Goal: Check status: Check status

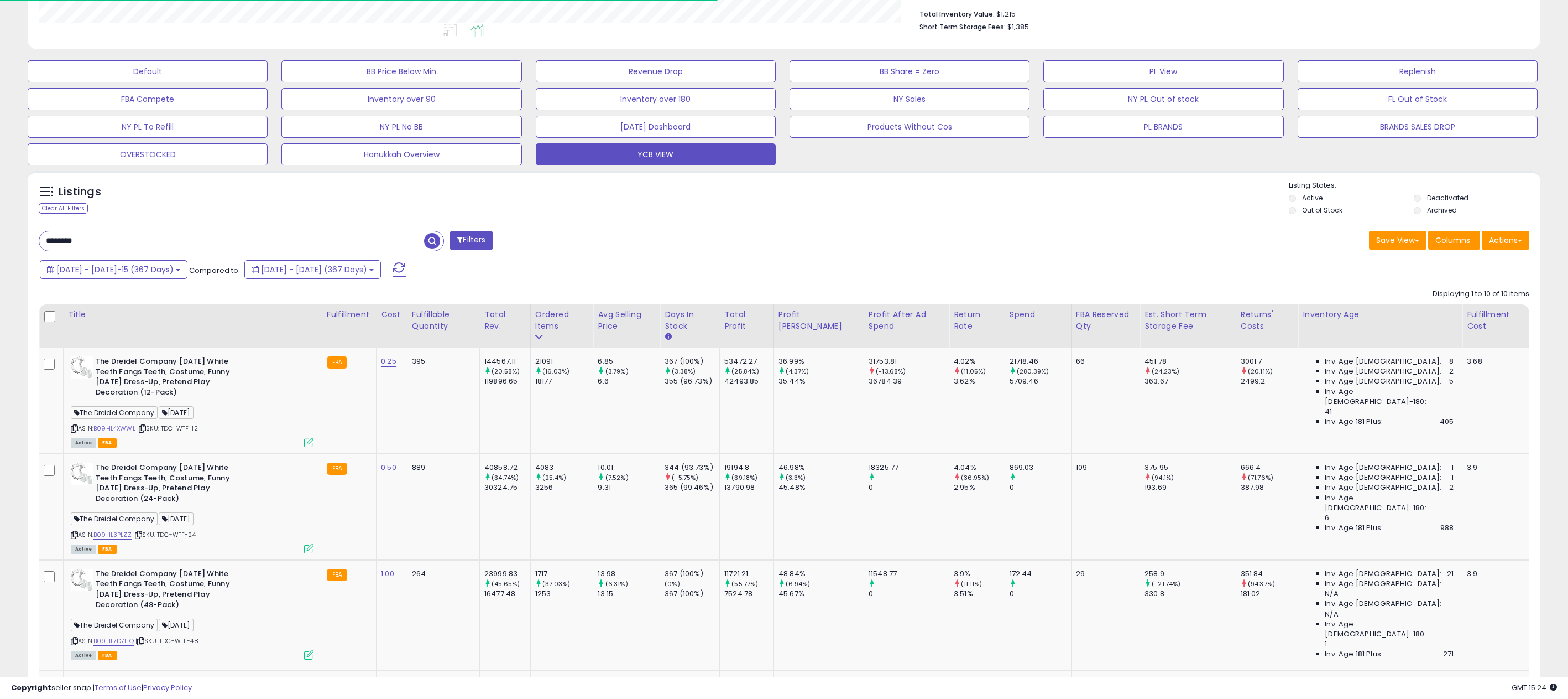
scroll to position [227, 879]
drag, startPoint x: 0, startPoint y: 0, endPoint x: -31, endPoint y: 240, distance: 242.0
click at [0, 240] on html "Unable to login Retrieving listings data.. has not yet accepted the Terms of Us…" at bounding box center [784, 61] width 1568 height 699
paste input "**********"
type input "**********"
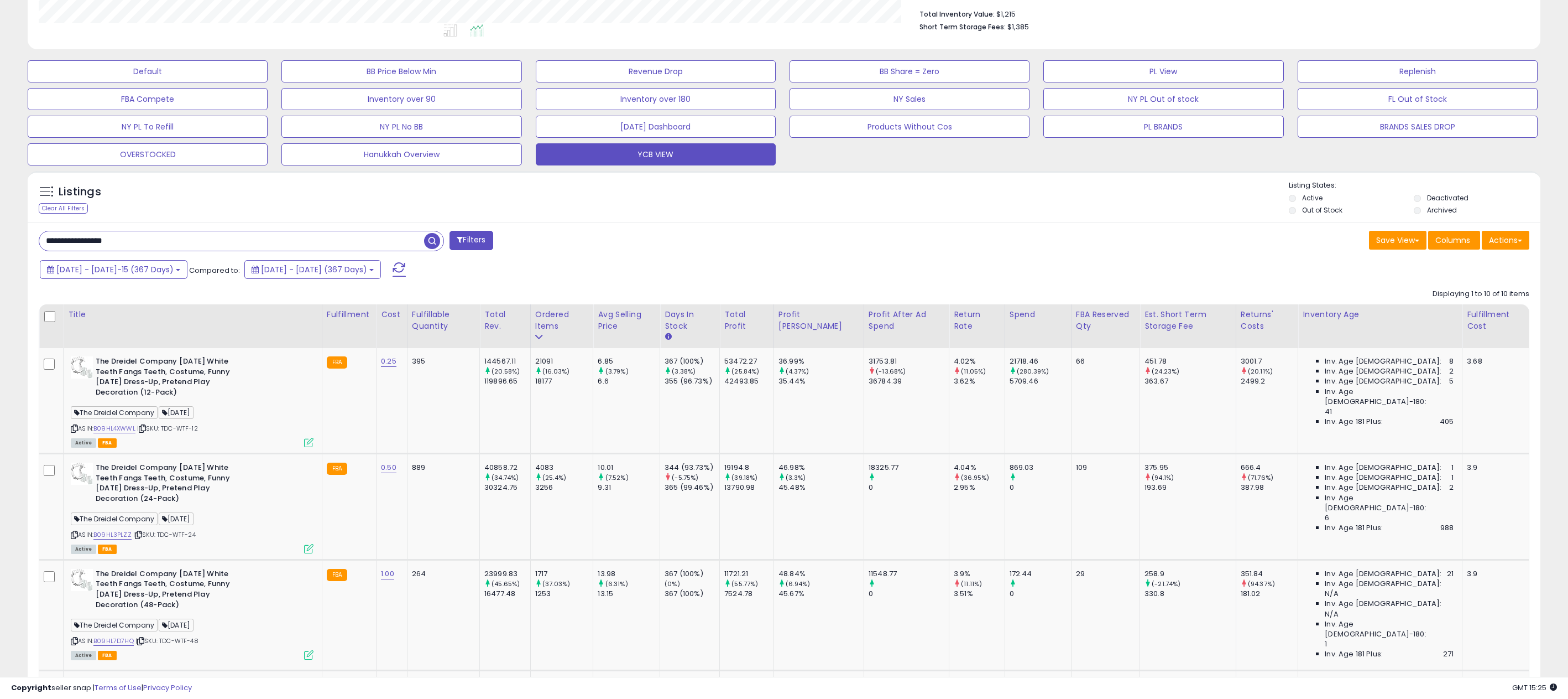
click at [432, 241] on span "button" at bounding box center [432, 241] width 16 height 16
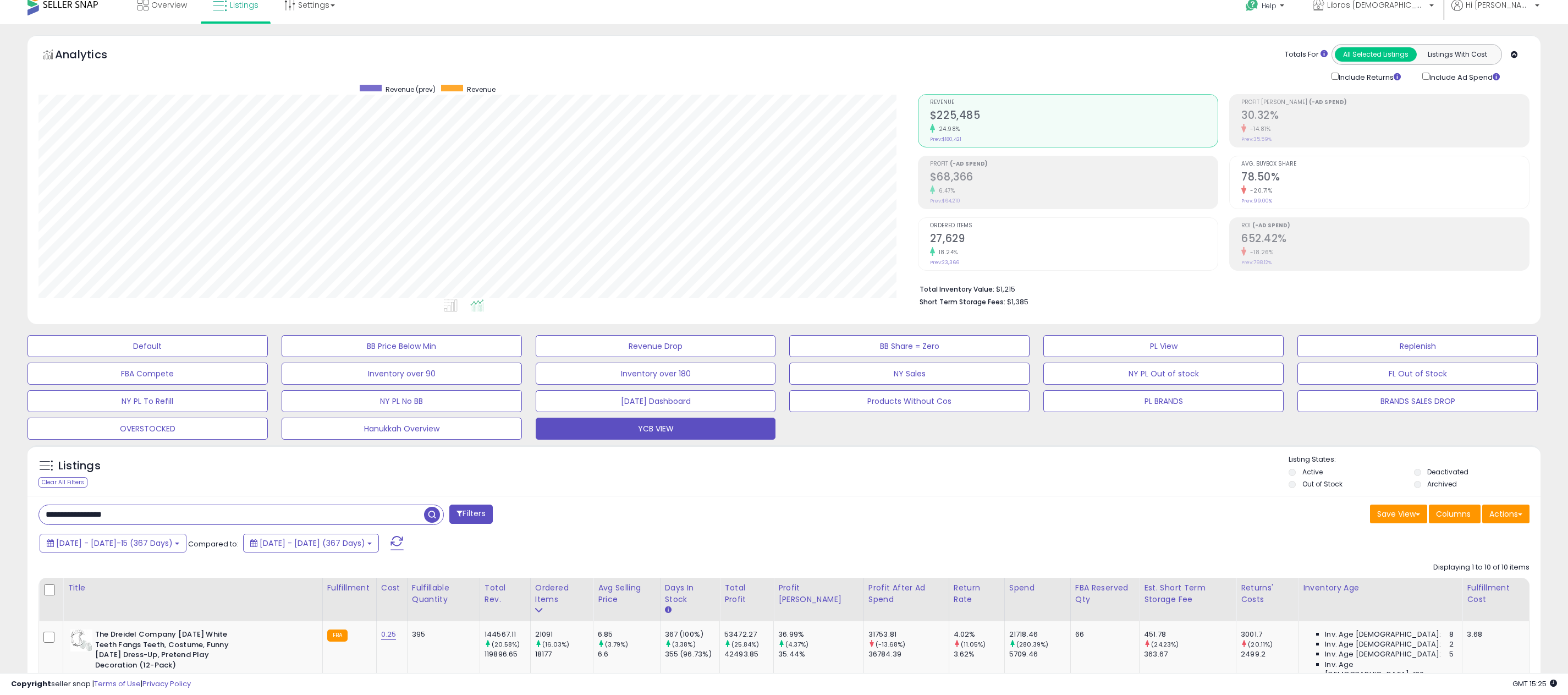
scroll to position [225, 879]
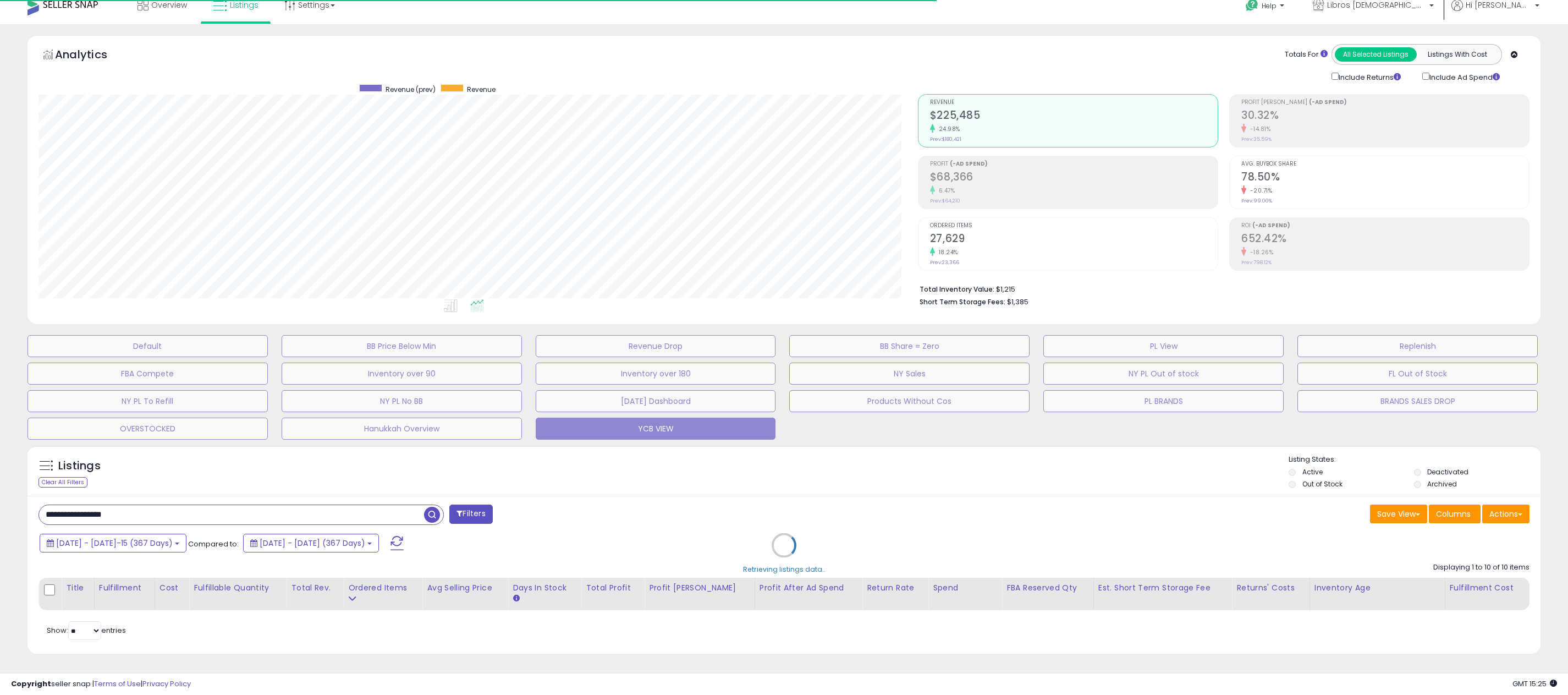
click at [128, 544] on div "Retrieving listings data.." at bounding box center [784, 553] width 1530 height 228
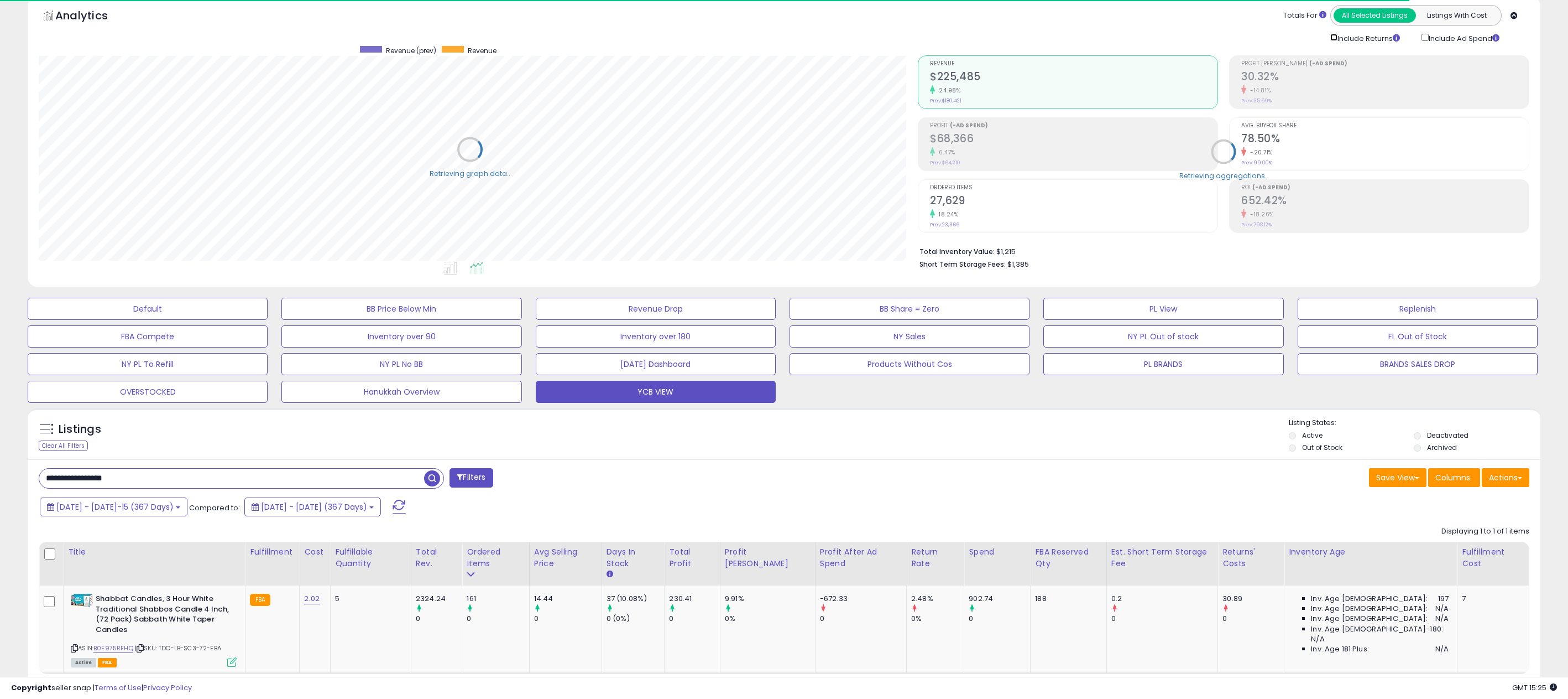
scroll to position [227, 879]
click at [142, 506] on span "[DATE] - [DATE]-15 (367 Days)" at bounding box center [115, 507] width 117 height 11
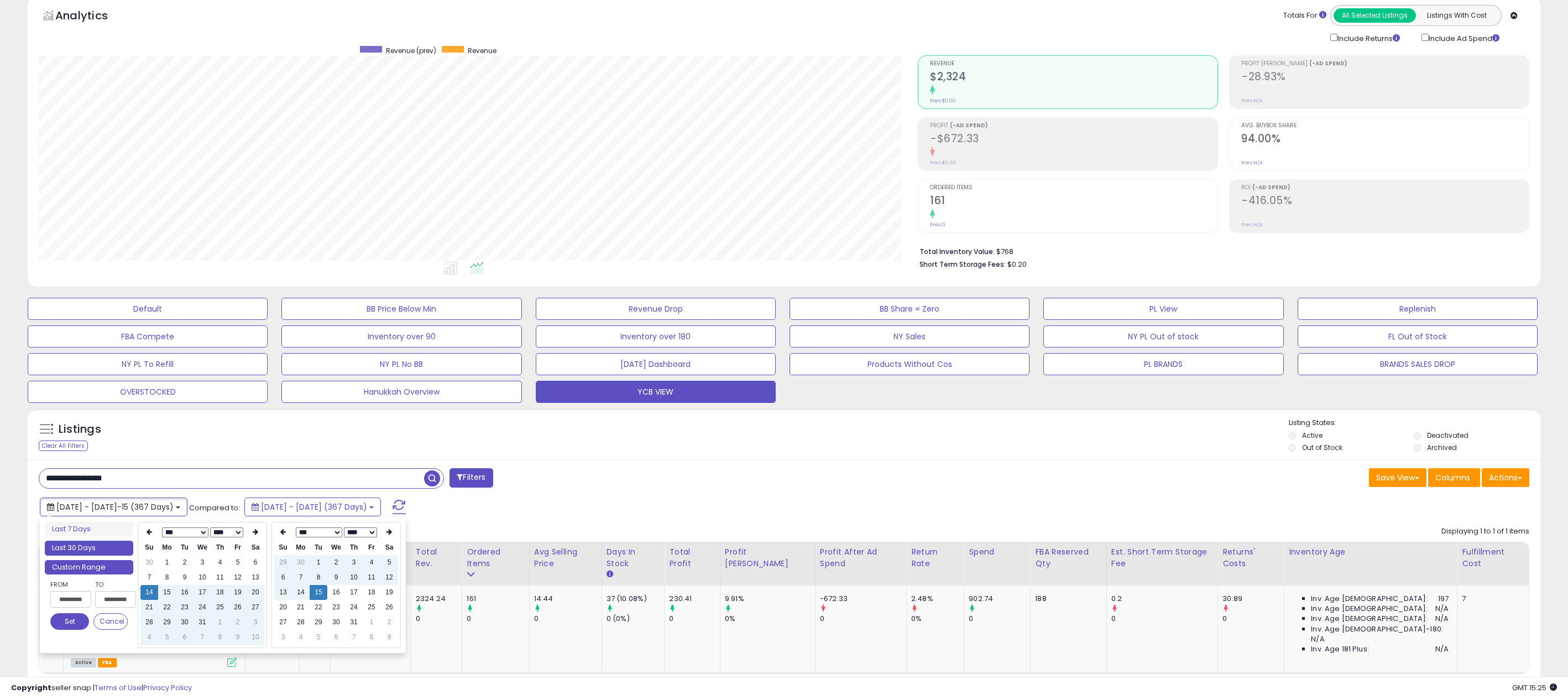
type input "**********"
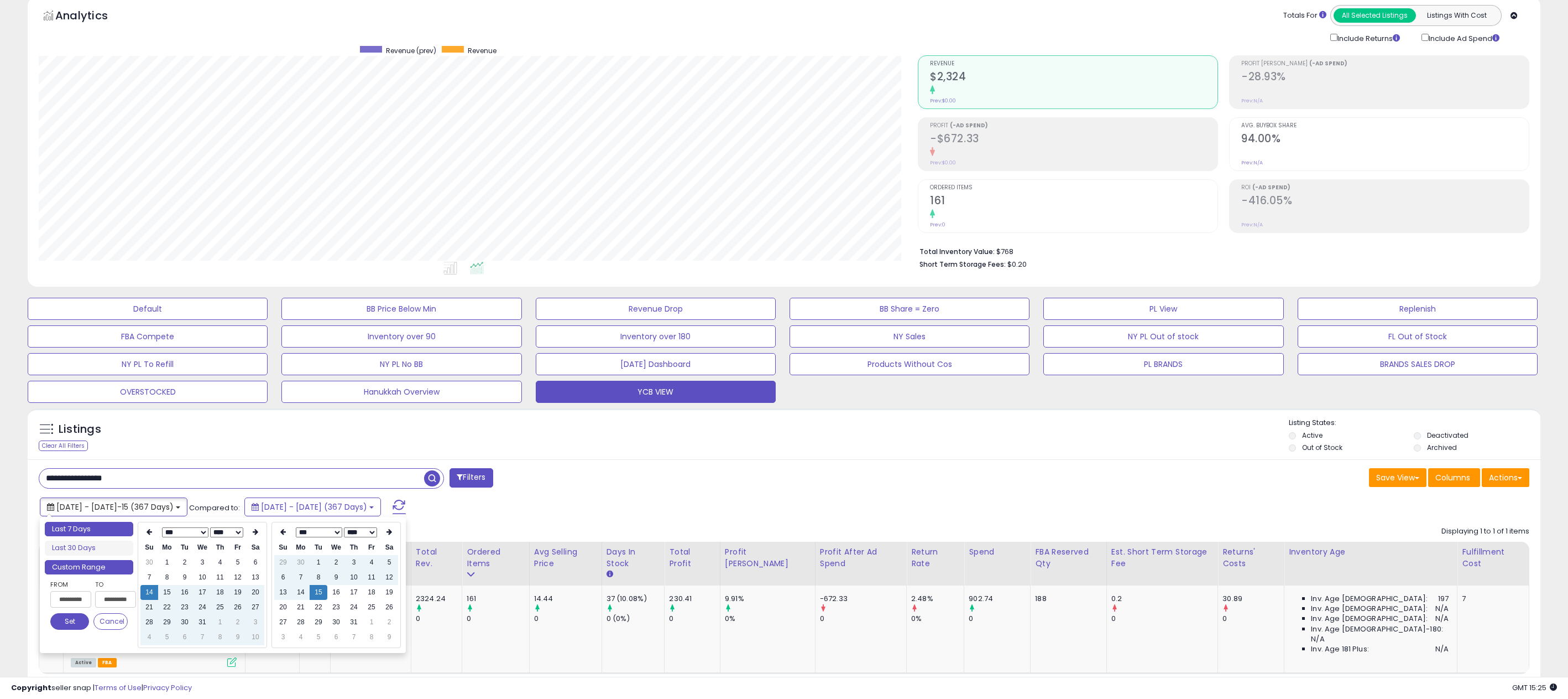
type input "**********"
click at [89, 534] on li "Last 7 Days" at bounding box center [89, 529] width 89 height 15
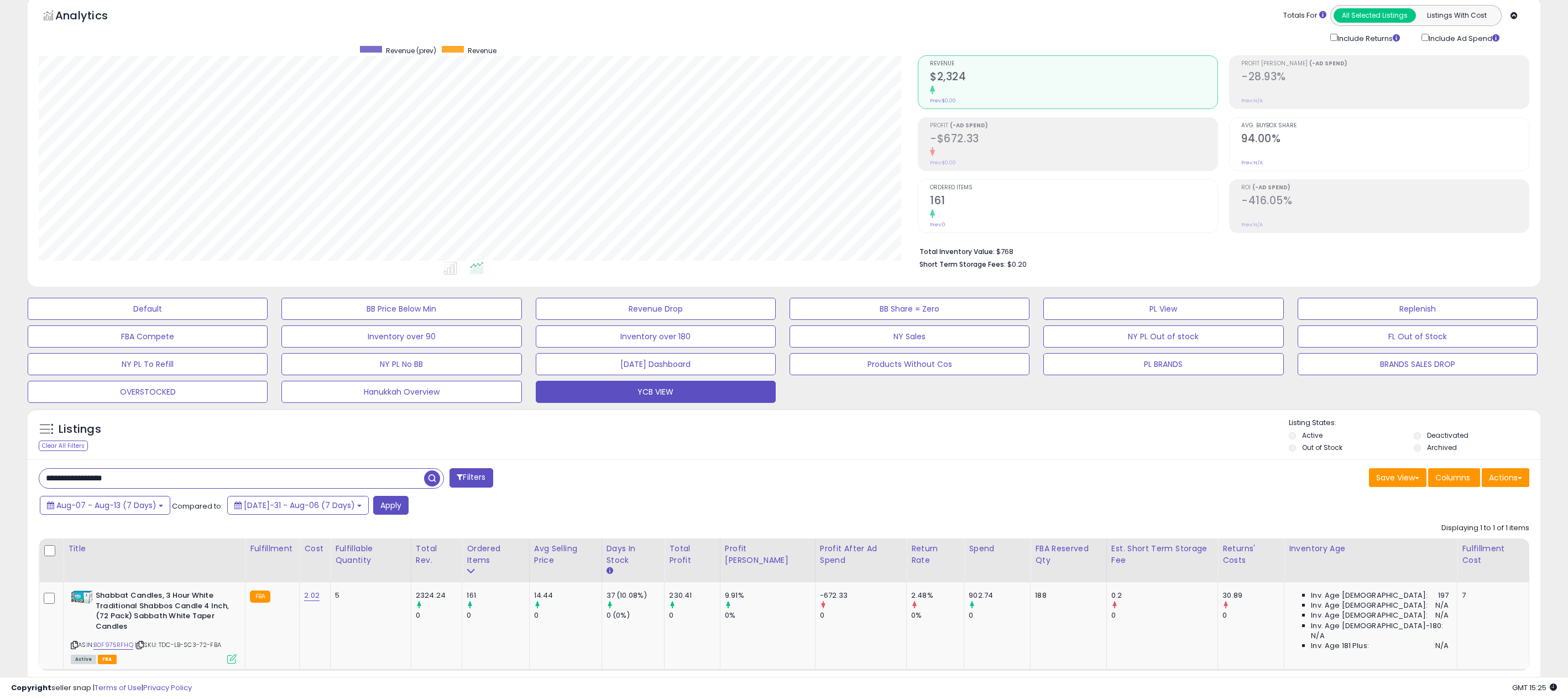
click at [430, 482] on span "button" at bounding box center [432, 478] width 16 height 16
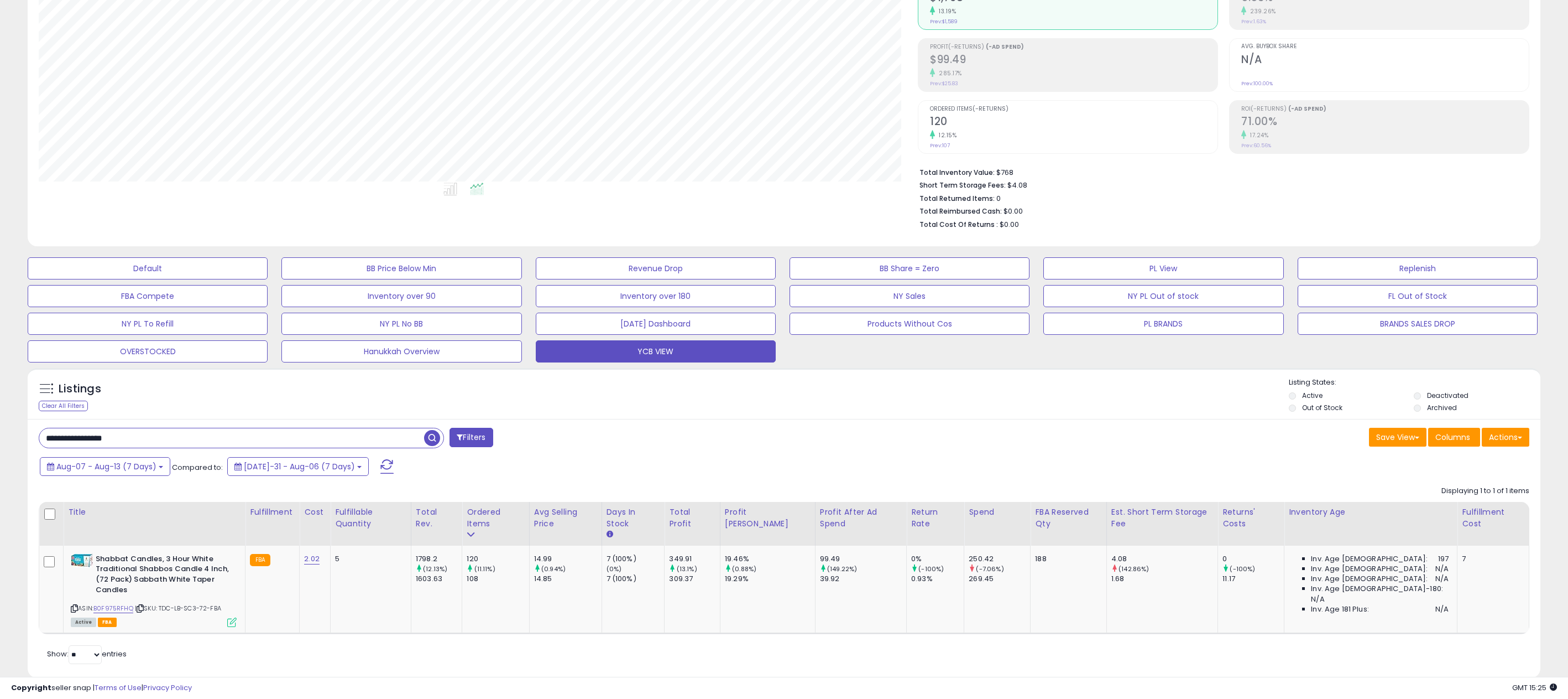
scroll to position [139, 0]
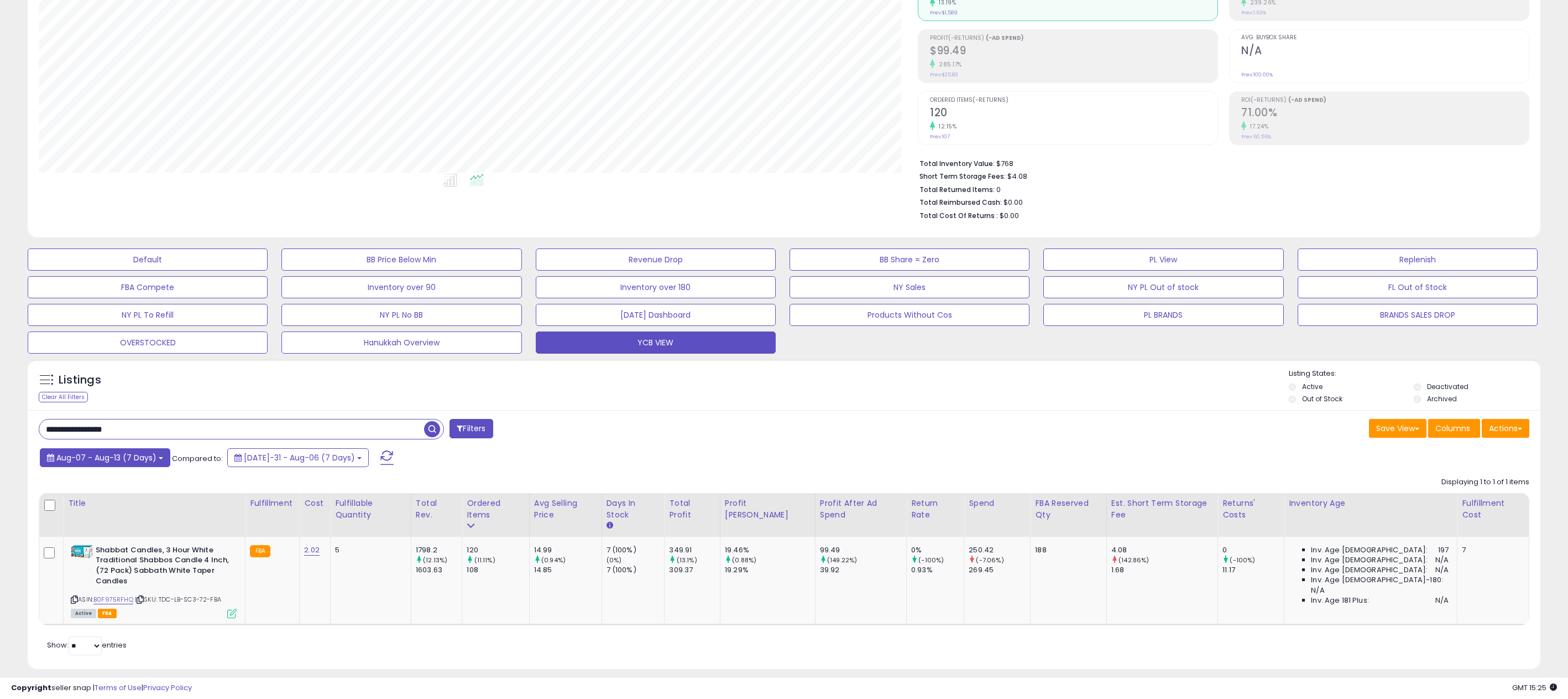
click at [123, 459] on span "Aug-07 - Aug-13 (7 Days)" at bounding box center [106, 457] width 100 height 11
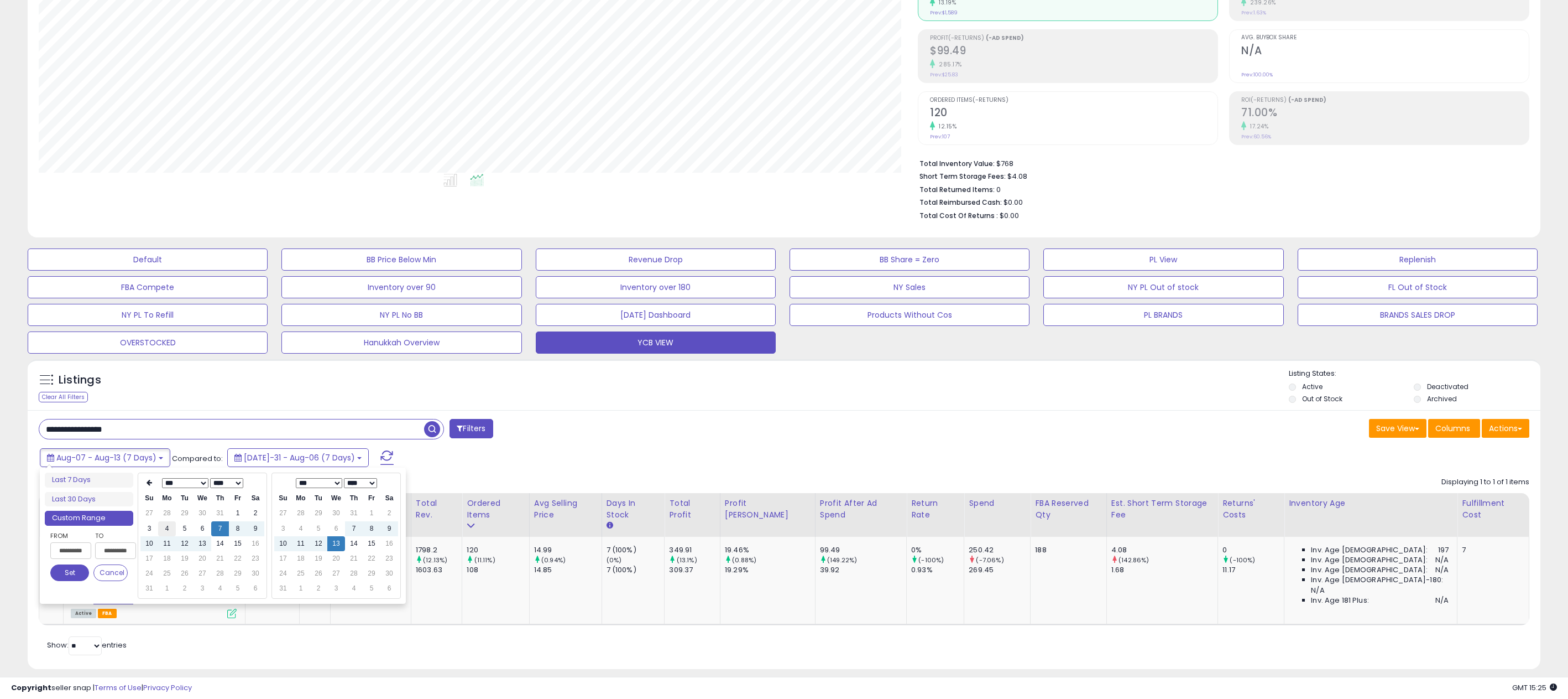
click at [172, 530] on td "4" at bounding box center [167, 529] width 17 height 15
click at [202, 530] on td "6" at bounding box center [202, 529] width 17 height 15
click at [168, 529] on td "4" at bounding box center [167, 529] width 17 height 15
click at [168, 545] on td "11" at bounding box center [167, 544] width 17 height 15
click at [197, 546] on td "13" at bounding box center [202, 544] width 17 height 15
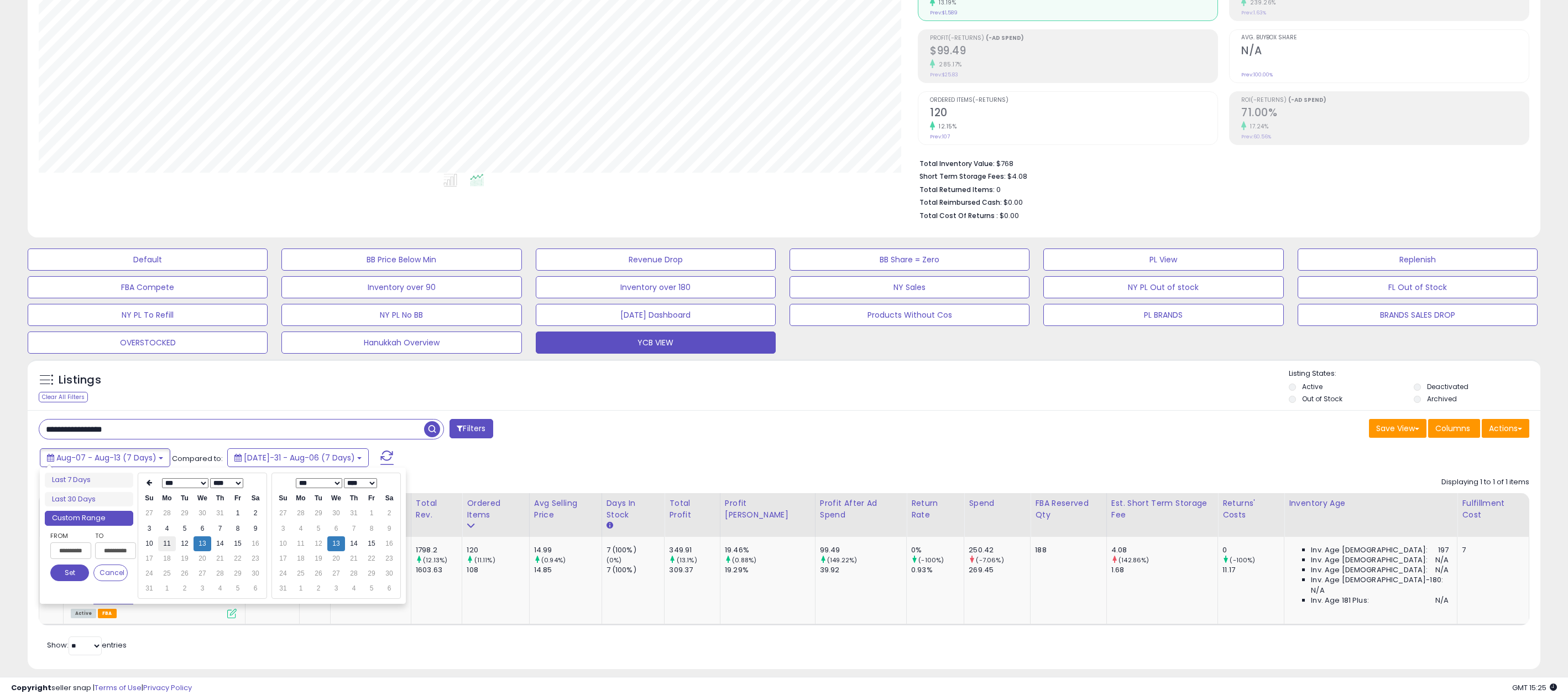
click at [172, 547] on td "11" at bounding box center [167, 544] width 17 height 15
type input "**********"
click at [68, 575] on button "Set" at bounding box center [70, 572] width 39 height 17
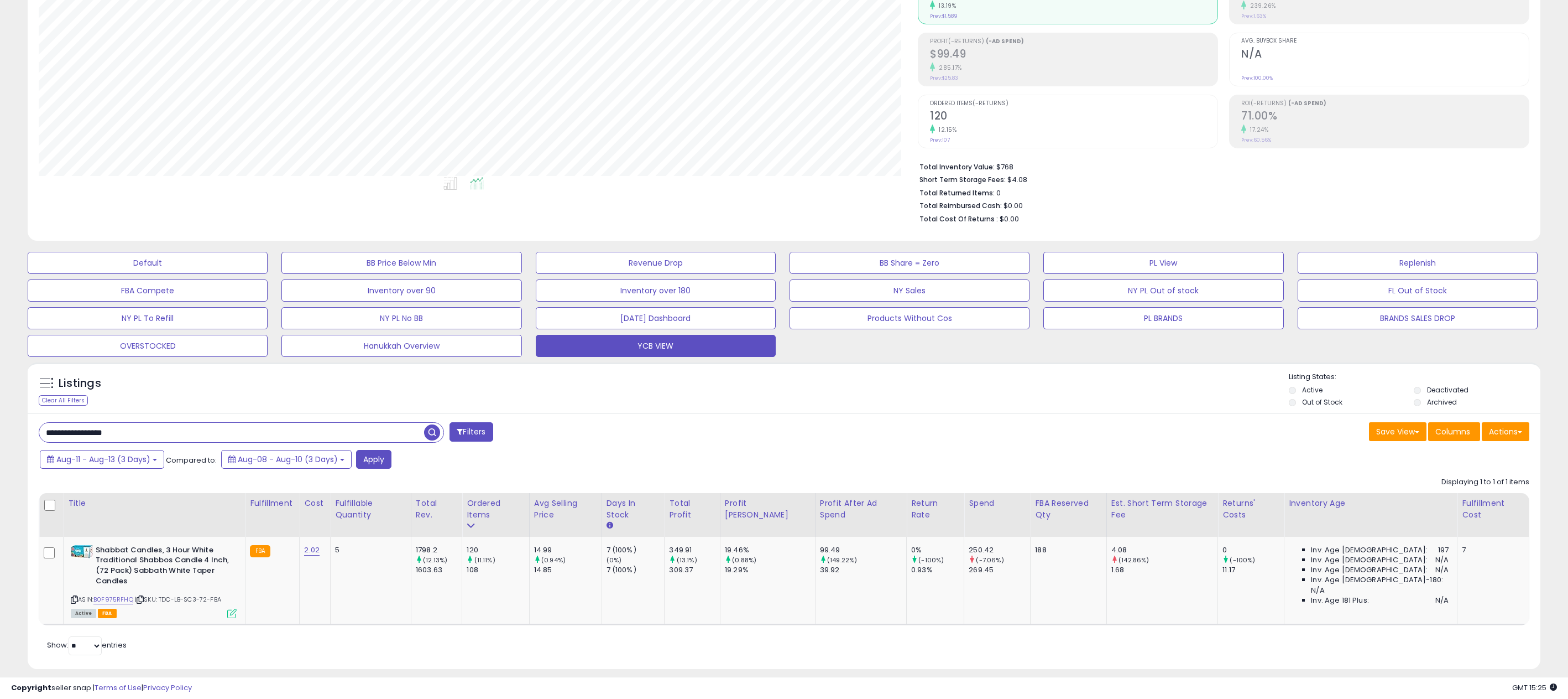
click at [431, 437] on span "button" at bounding box center [432, 433] width 16 height 16
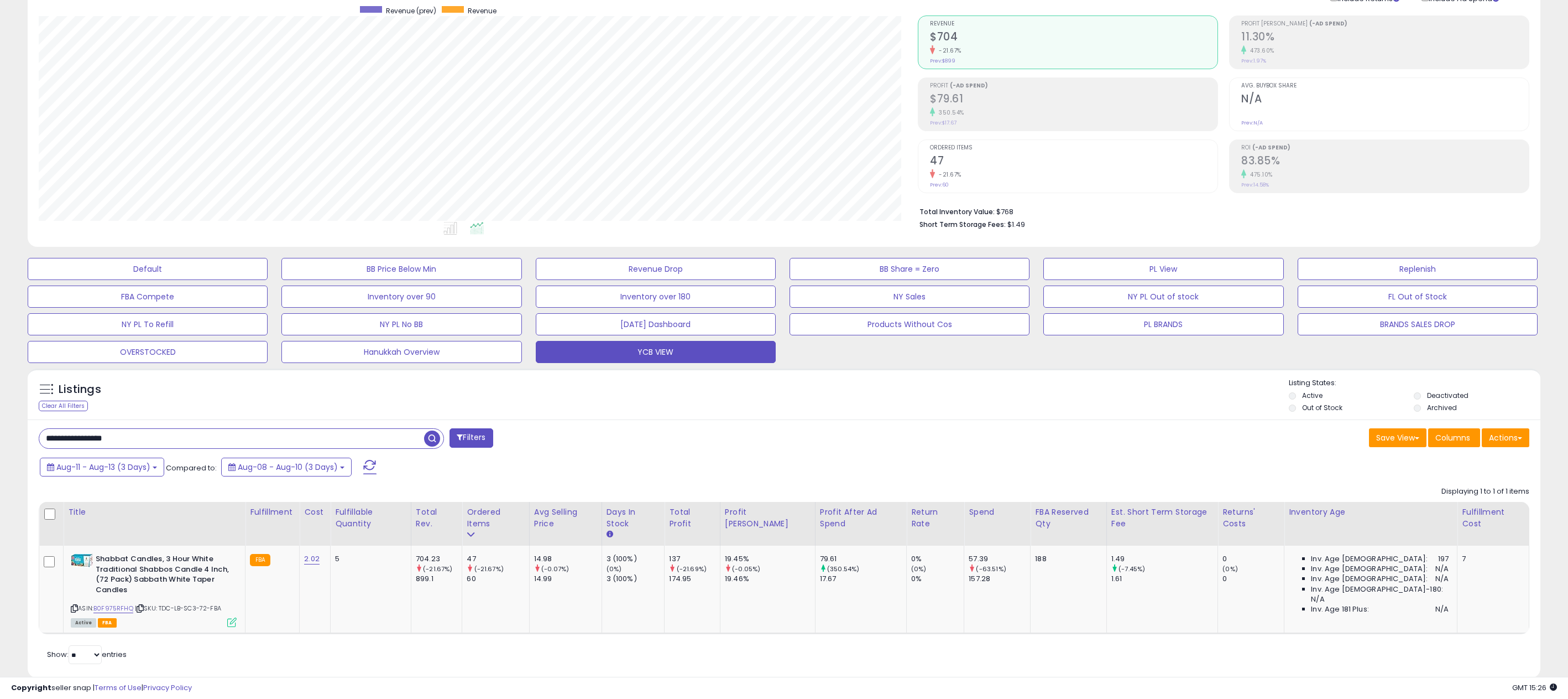
scroll to position [100, 0]
